Goal: Find specific page/section: Find specific page/section

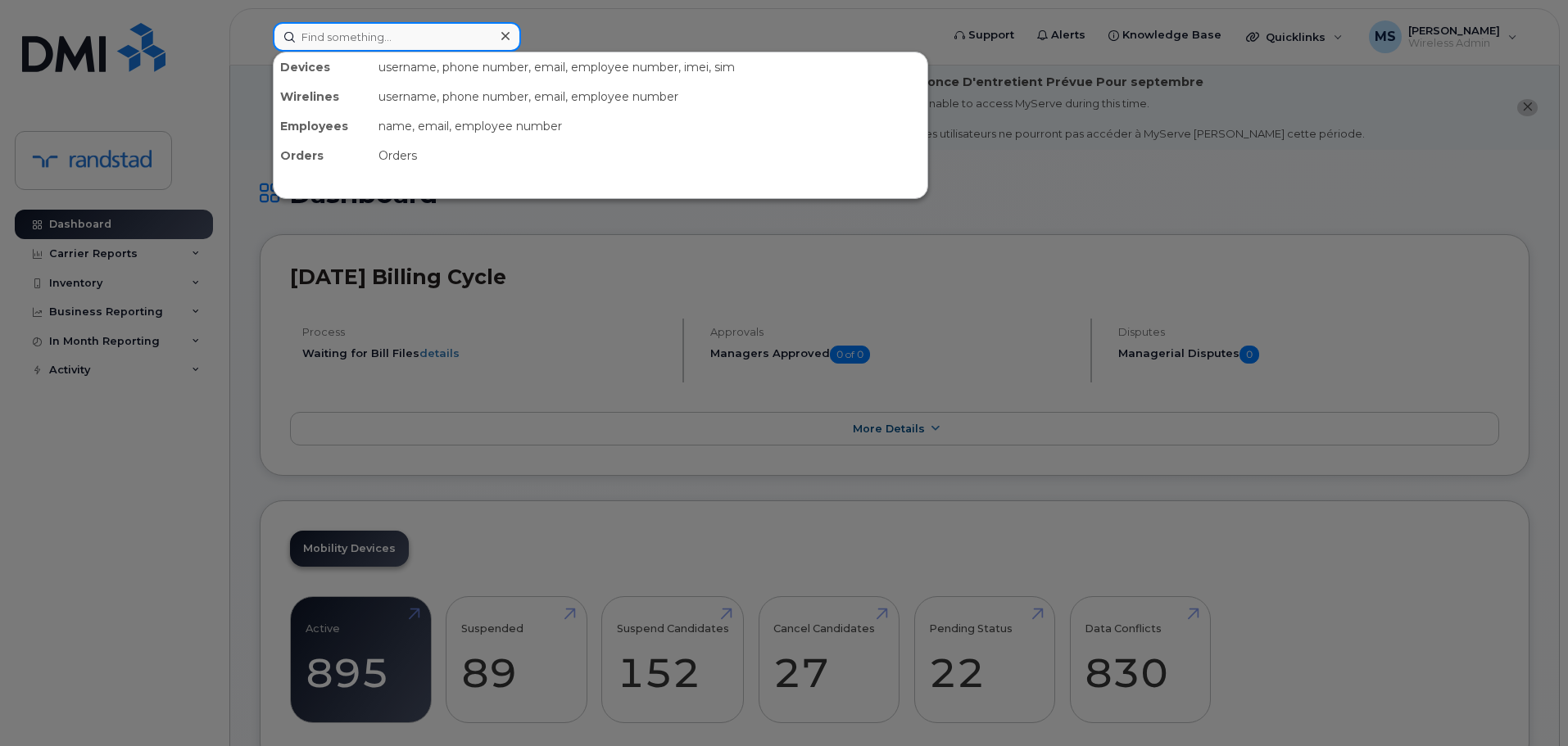
click at [363, 40] on input at bounding box center [397, 37] width 248 height 29
paste input "[PERSON_NAME]"
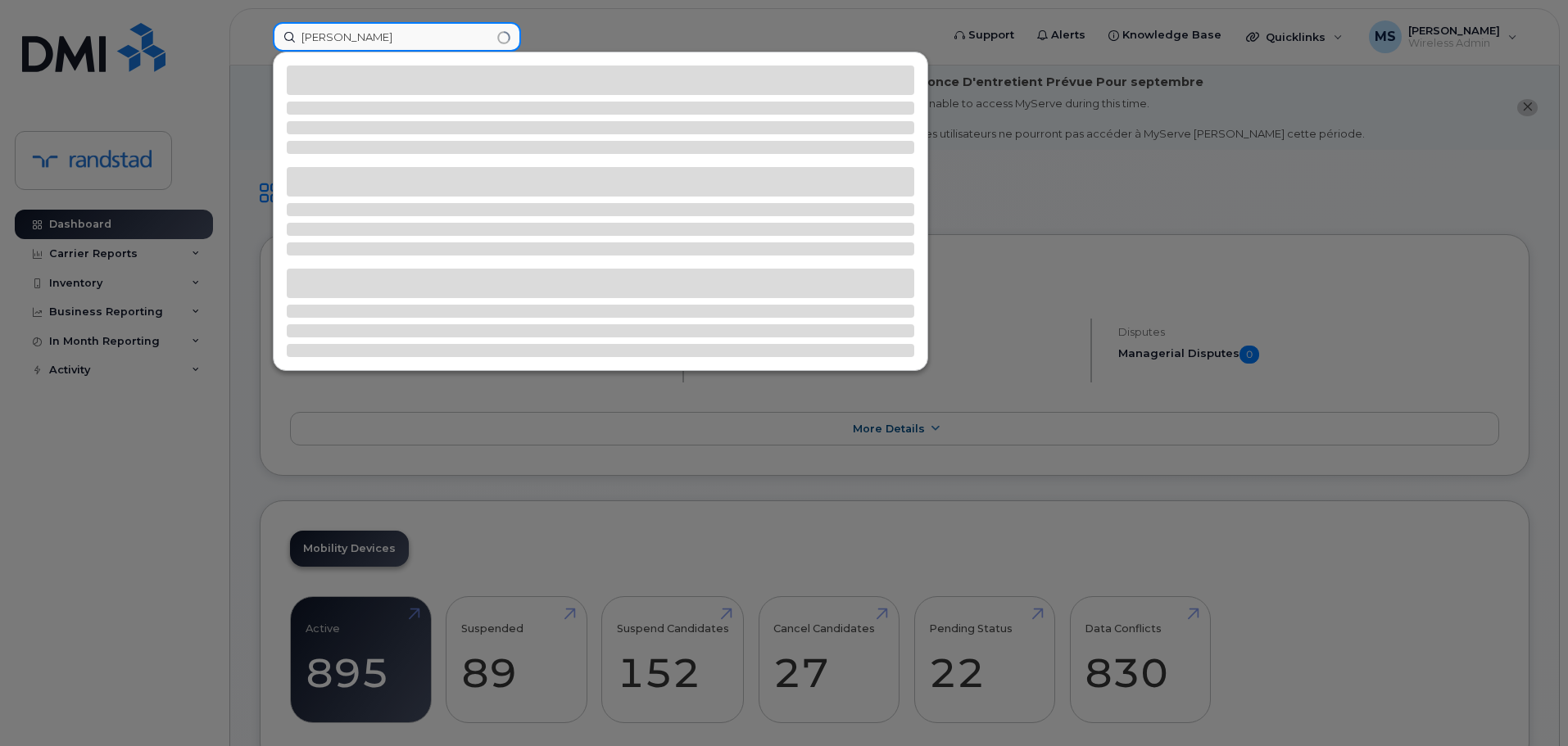
type input "[PERSON_NAME]"
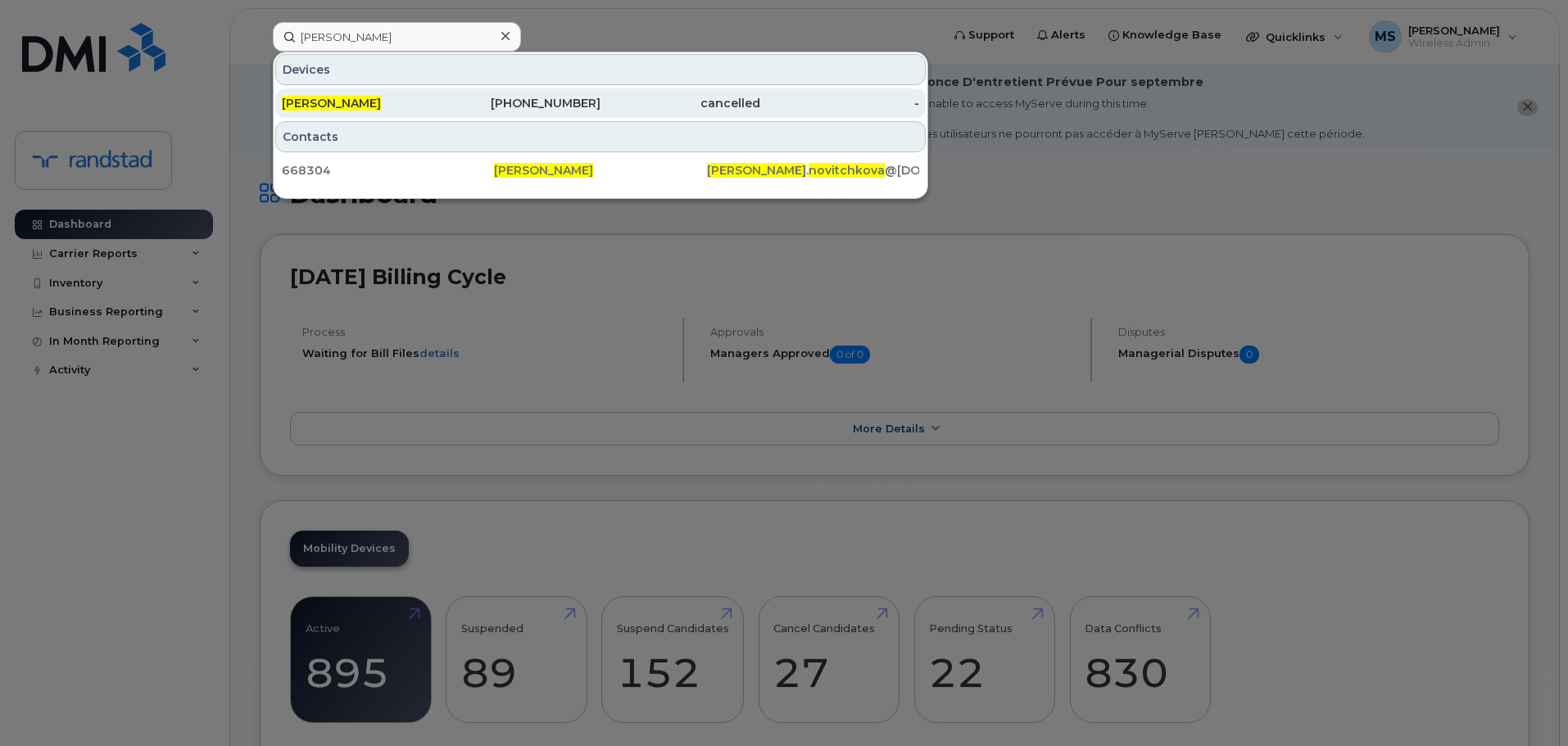
click at [360, 96] on div "[PERSON_NAME]" at bounding box center [362, 103] width 160 height 17
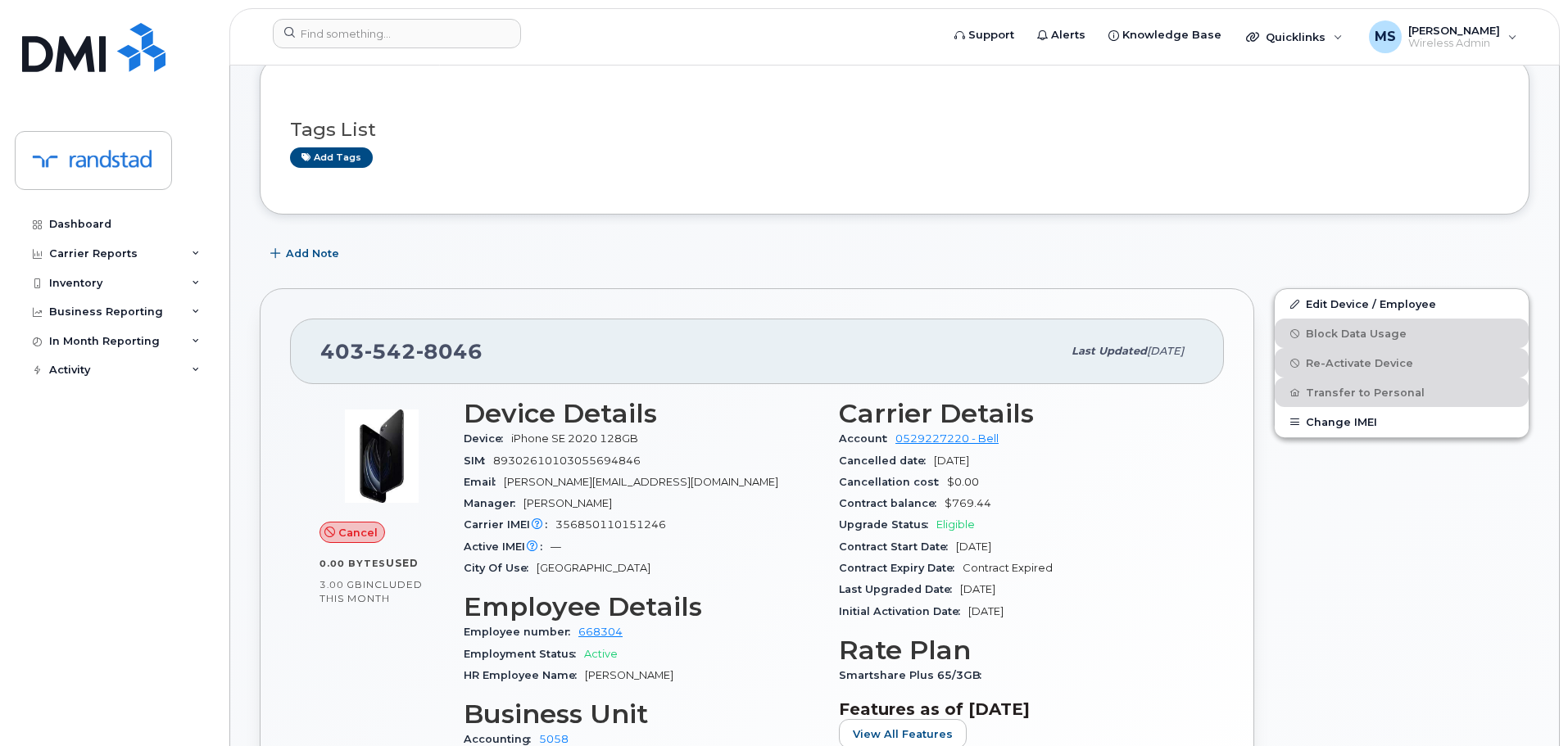
scroll to position [82, 0]
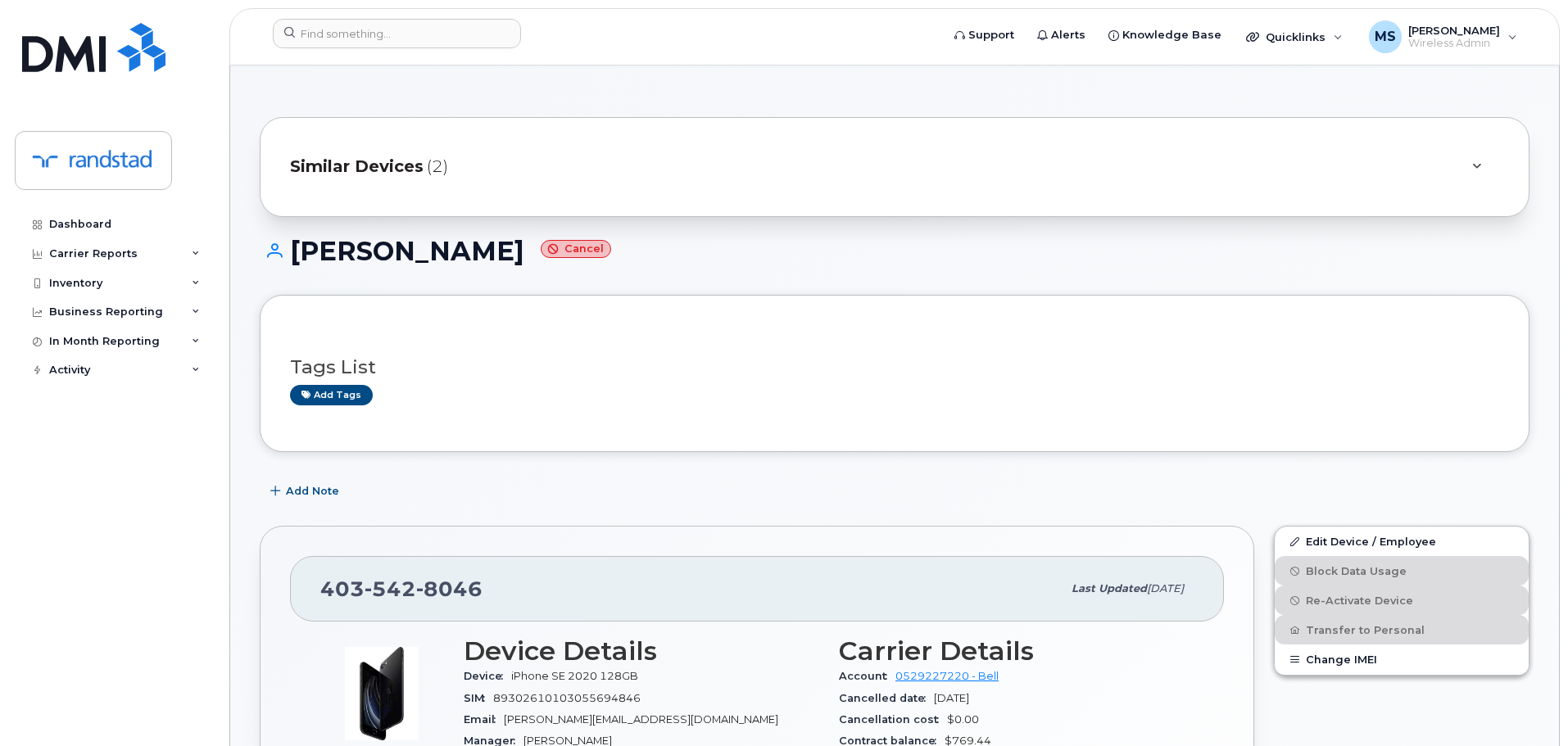
click at [461, 248] on h1 "[PERSON_NAME] Cancel" at bounding box center [893, 251] width 1269 height 28
click at [460, 248] on h1 "[PERSON_NAME] Cancel" at bounding box center [893, 251] width 1269 height 28
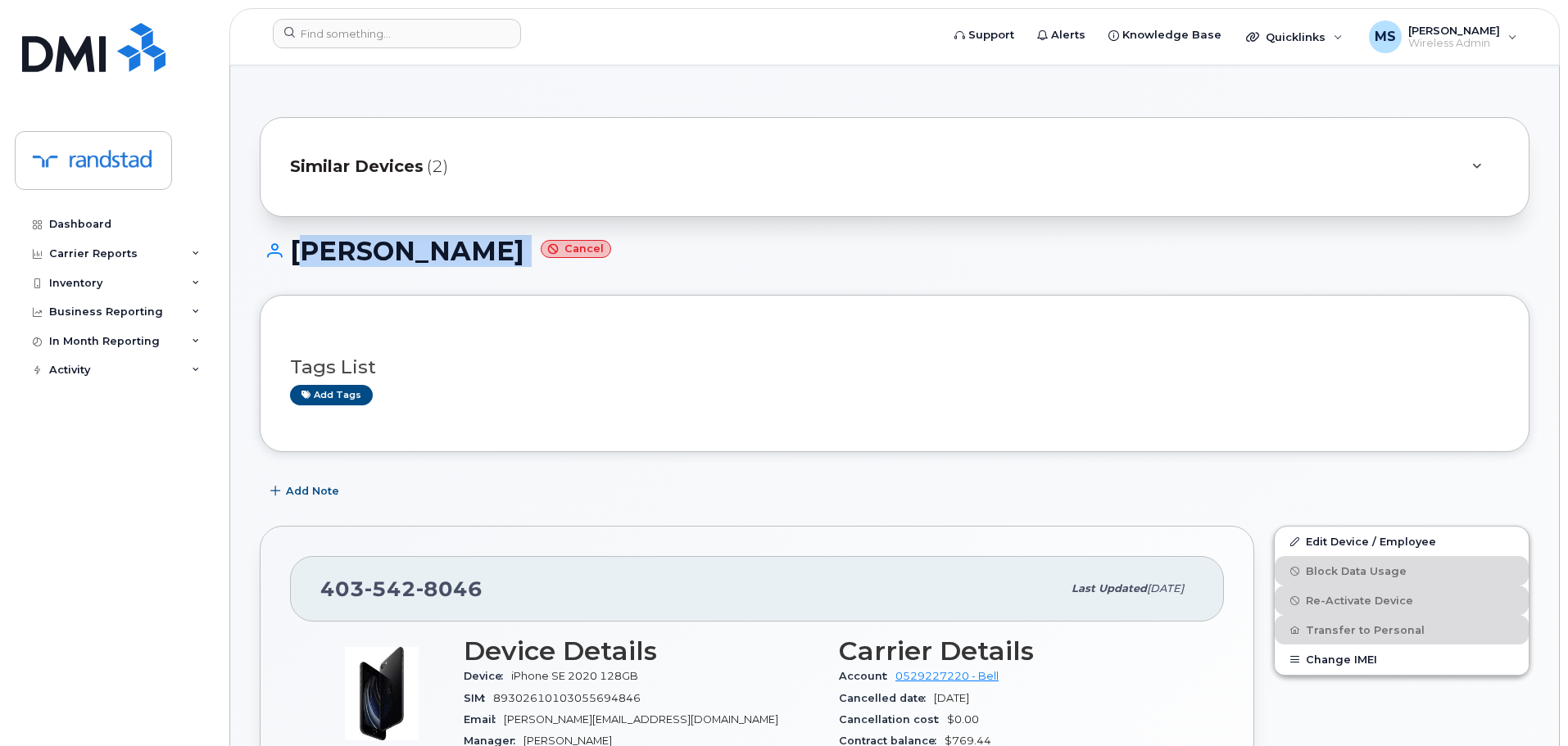
click at [469, 246] on h1 "[PERSON_NAME] Cancel" at bounding box center [893, 251] width 1269 height 28
click at [467, 246] on h1 "[PERSON_NAME] Cancel" at bounding box center [893, 251] width 1269 height 28
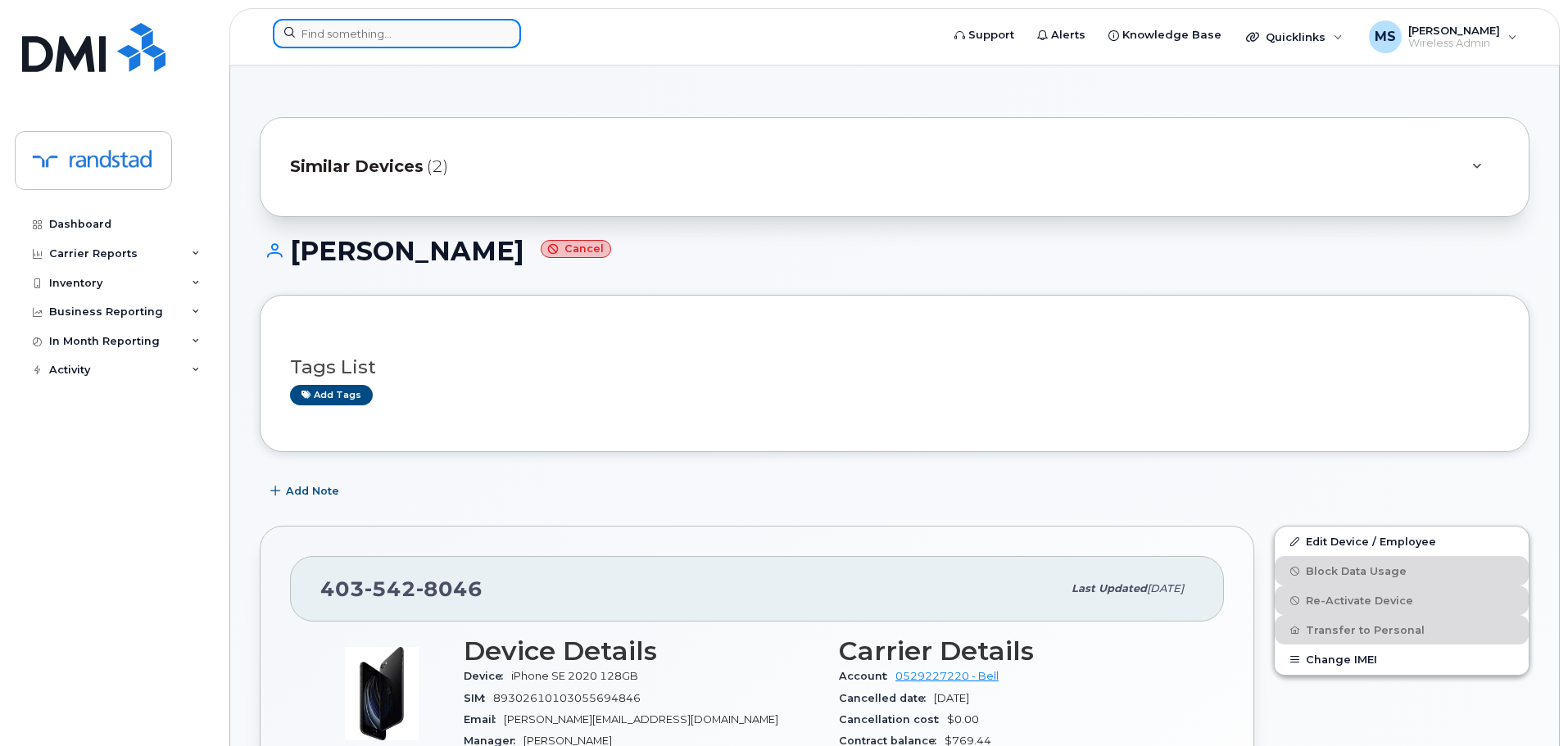
click at [381, 45] on input at bounding box center [397, 33] width 248 height 29
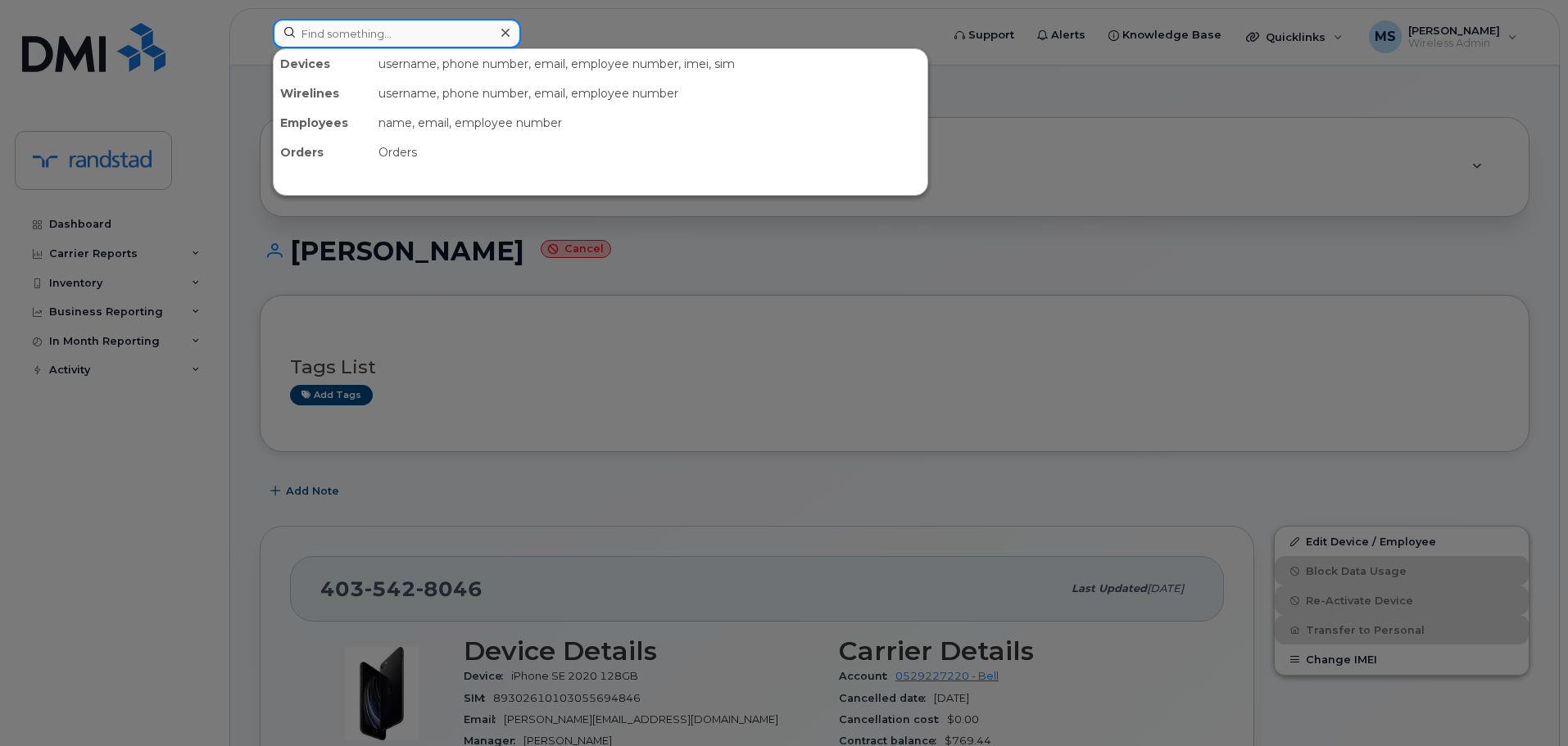
paste input "Novitchkova"
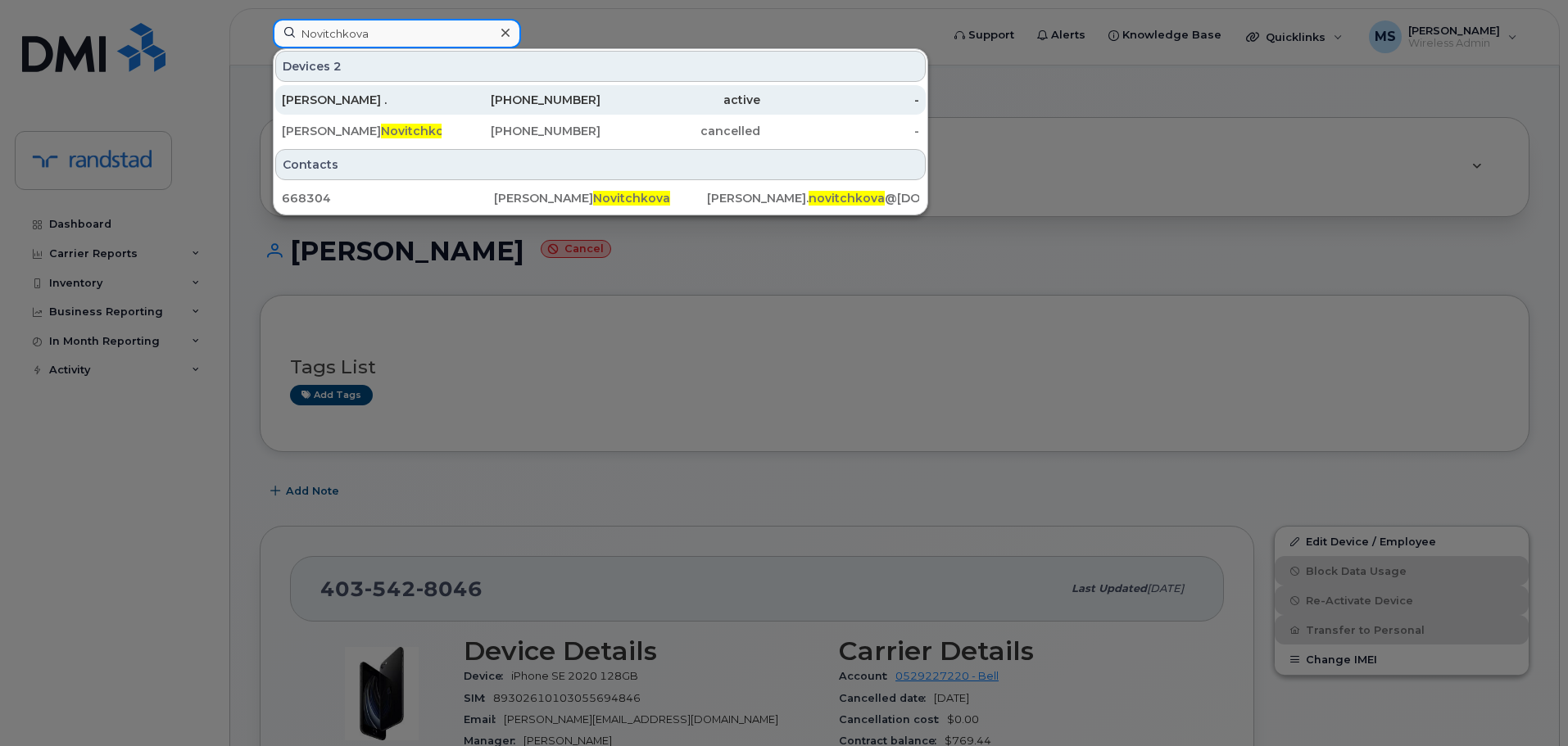
type input "Novitchkova"
click at [383, 103] on div "[PERSON_NAME] ." at bounding box center [362, 100] width 160 height 17
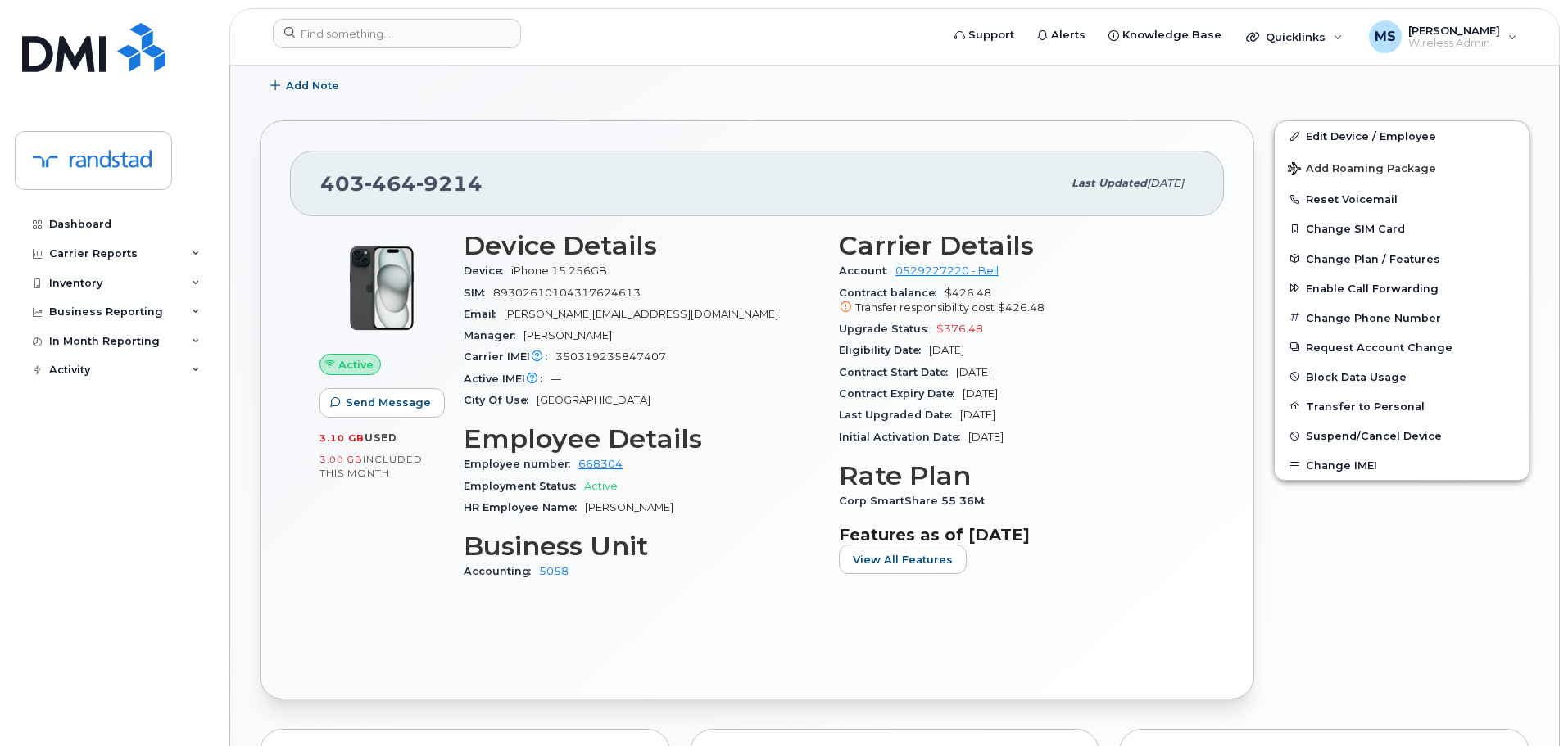
scroll to position [492, 0]
